Goal: Task Accomplishment & Management: Use online tool/utility

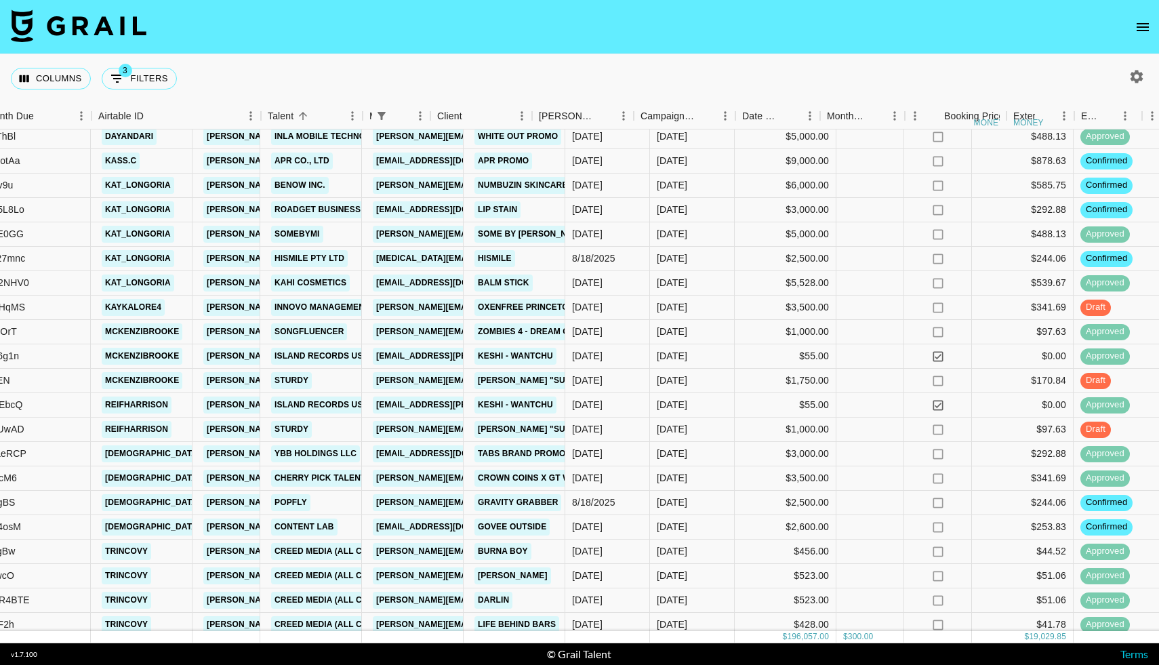
scroll to position [1405, 0]
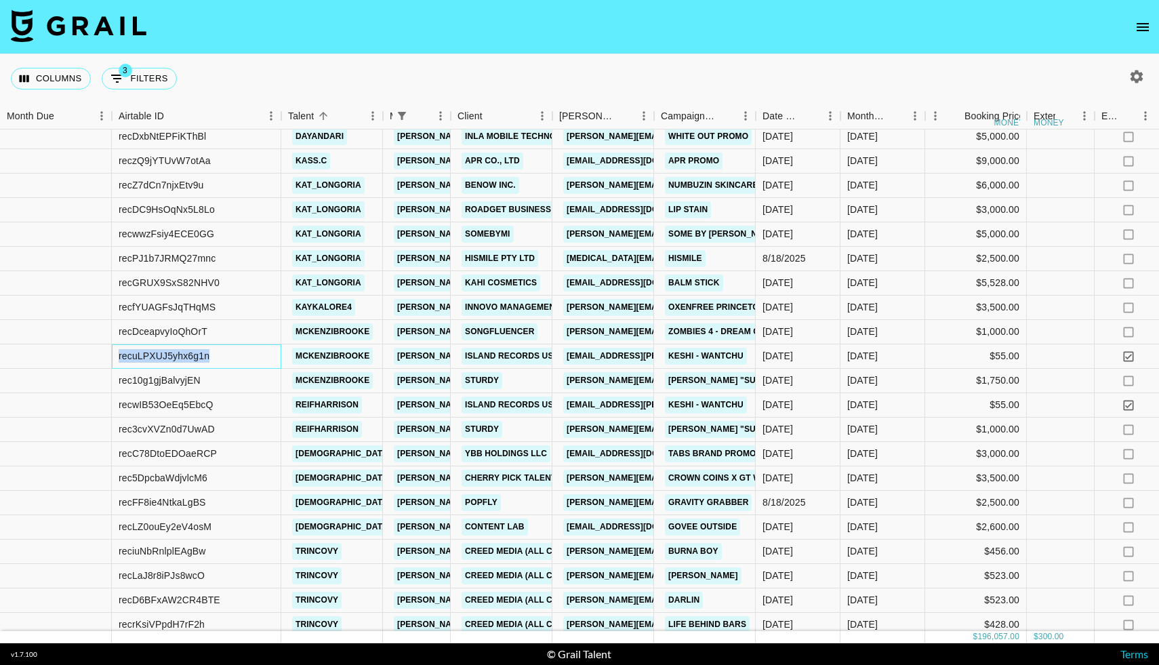
drag, startPoint x: 220, startPoint y: 355, endPoint x: 104, endPoint y: 348, distance: 115.4
click at [104, 348] on div "recuLPXUJ5yhx6g1n mckenzibrooke [PERSON_NAME][EMAIL_ADDRESS][DOMAIN_NAME] Islan…" at bounding box center [1116, 356] width 2233 height 24
copy div "recuLPXUJ5yhx6g1n"
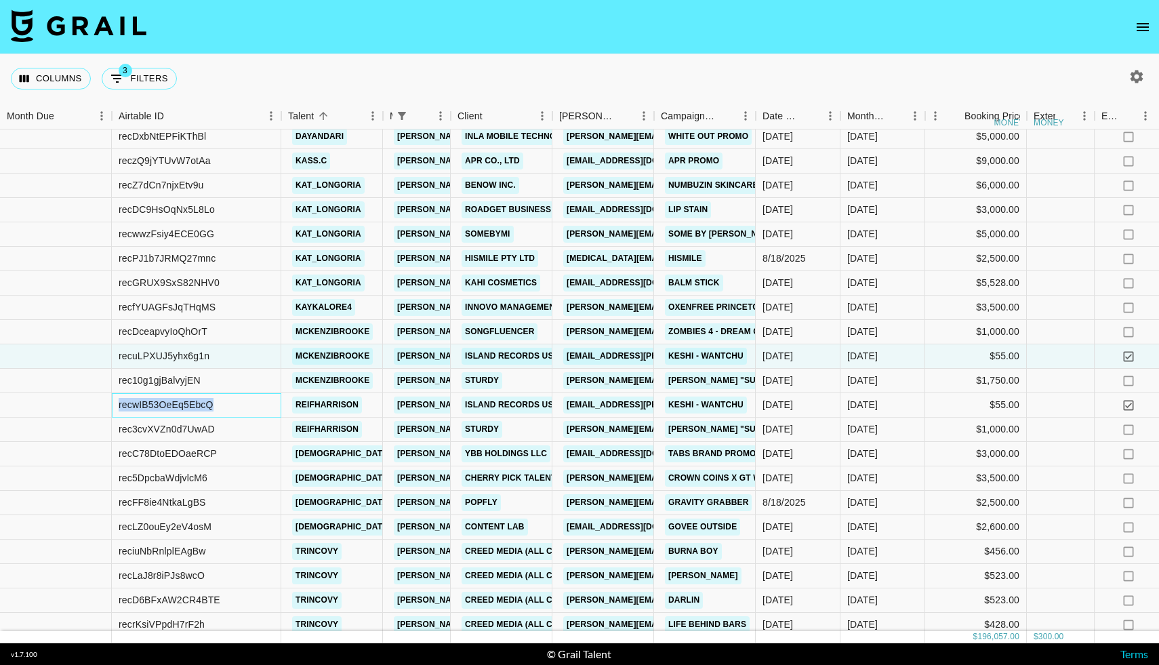
drag, startPoint x: 218, startPoint y: 405, endPoint x: 109, endPoint y: 397, distance: 109.3
click at [109, 397] on div "recwIB53OeEq5EbcQ reifharrison [PERSON_NAME][EMAIL_ADDRESS][DOMAIN_NAME] Island…" at bounding box center [1116, 405] width 2233 height 24
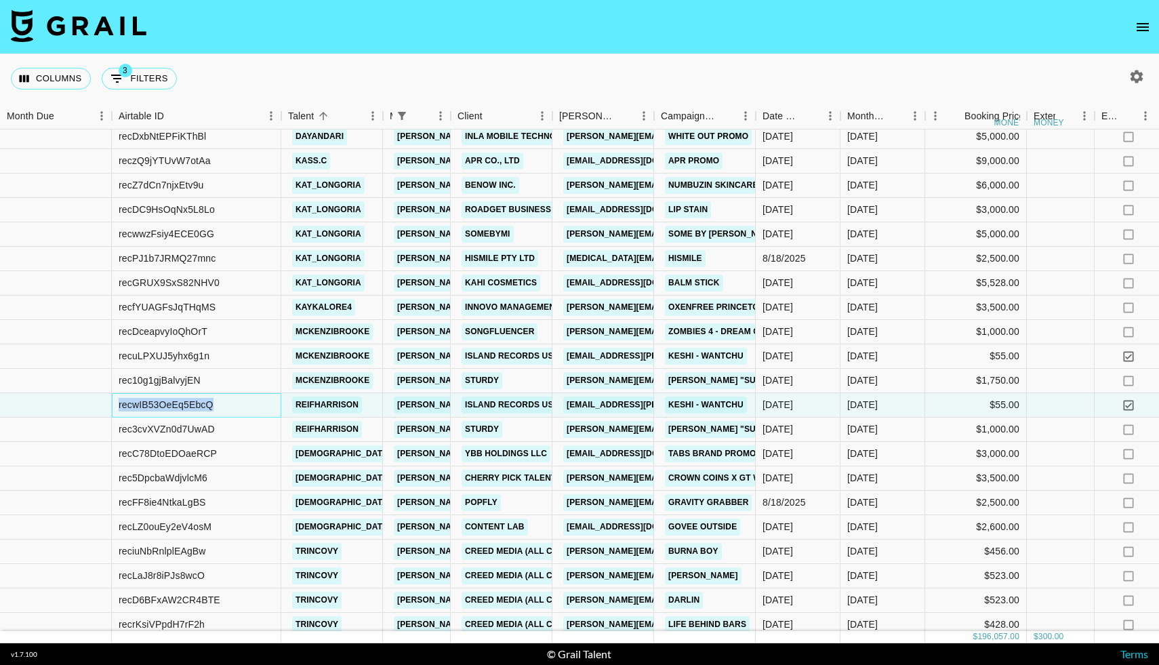
copy div "recwIB53OeEq5EbcQ"
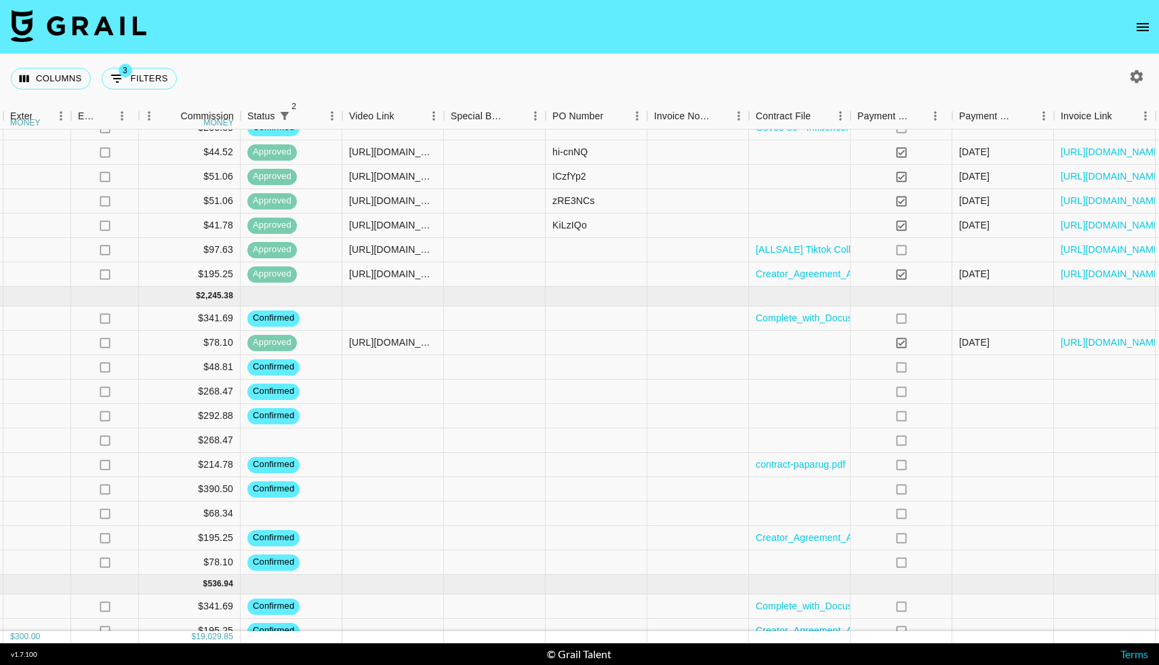
scroll to position [1804, 1074]
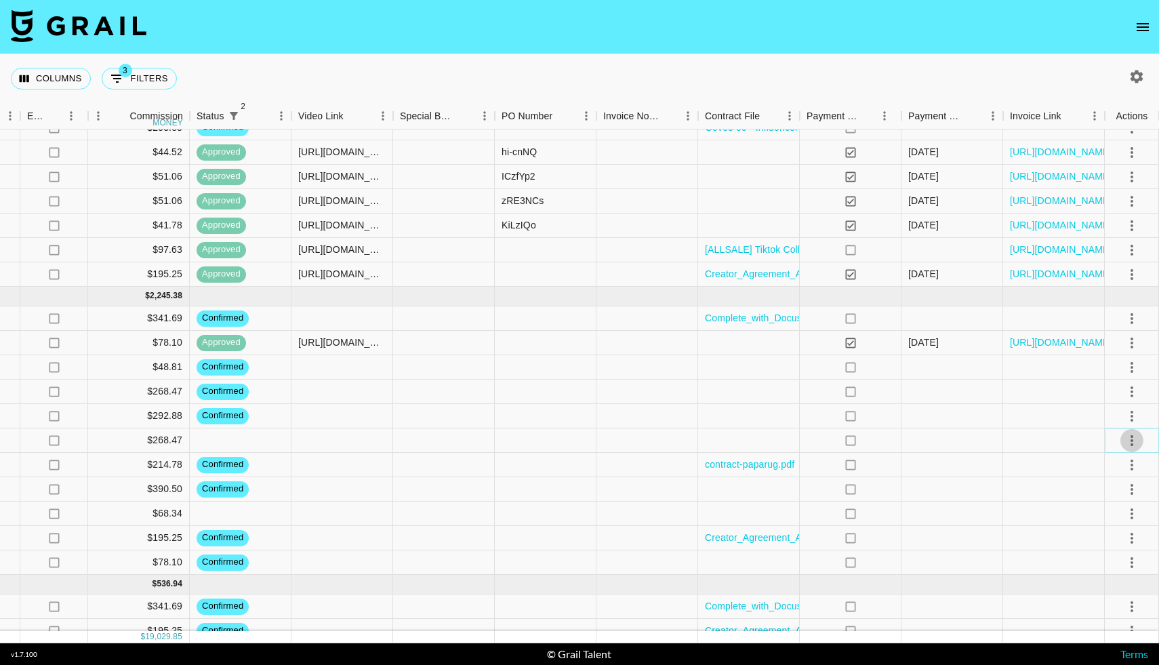
click at [1136, 441] on icon "select merge strategy" at bounding box center [1131, 440] width 16 height 16
click at [1092, 511] on ul "Confirm Decline Draft Created Cancel Approve" at bounding box center [1115, 518] width 88 height 133
drag, startPoint x: 1092, startPoint y: 511, endPoint x: 1092, endPoint y: 465, distance: 46.1
click at [1092, 465] on ul "Confirm Decline Draft Created Cancel Approve" at bounding box center [1115, 518] width 88 height 133
click at [1092, 465] on li "Confirm" at bounding box center [1115, 469] width 88 height 24
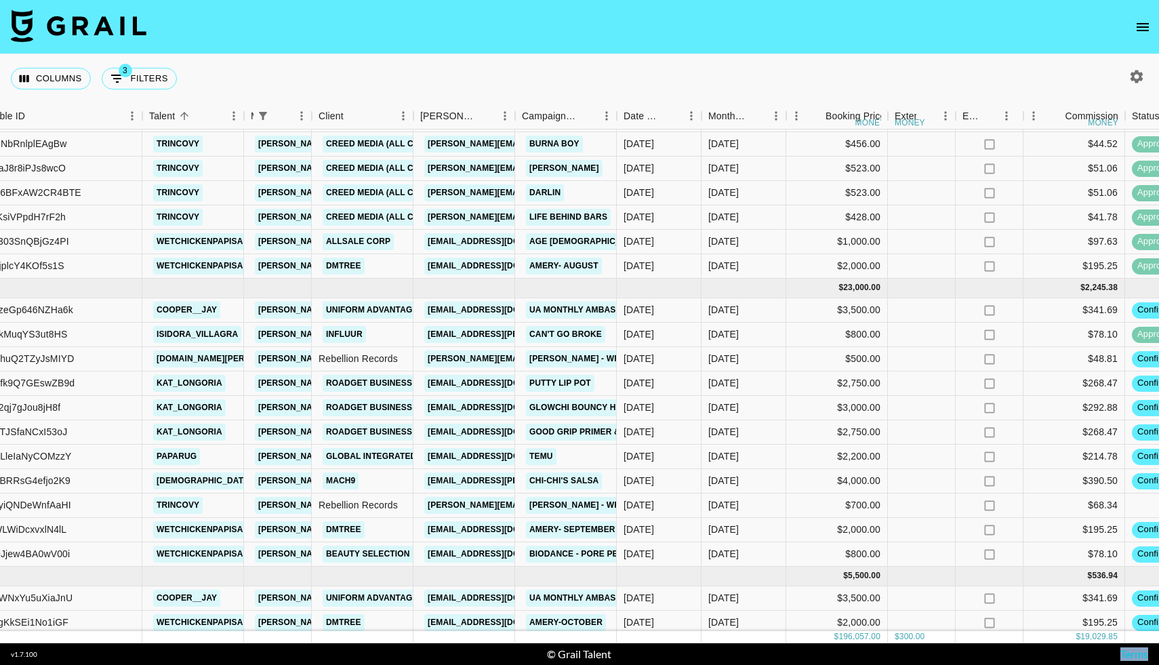
scroll to position [1817, 139]
